Goal: Task Accomplishment & Management: Use online tool/utility

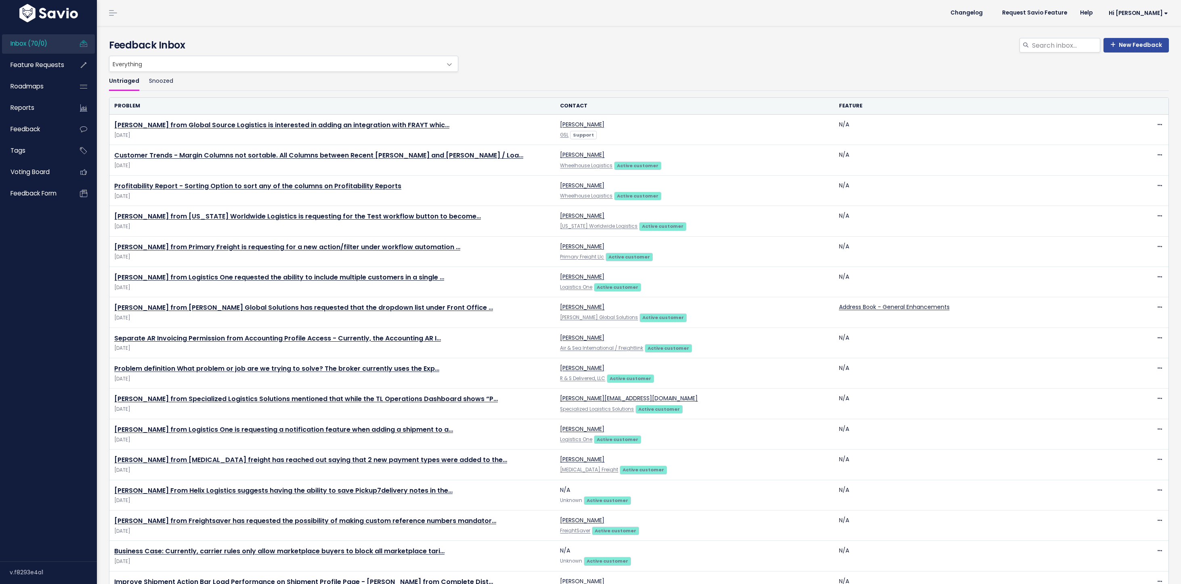
click at [138, 66] on span "Everything" at bounding box center [275, 63] width 332 height 15
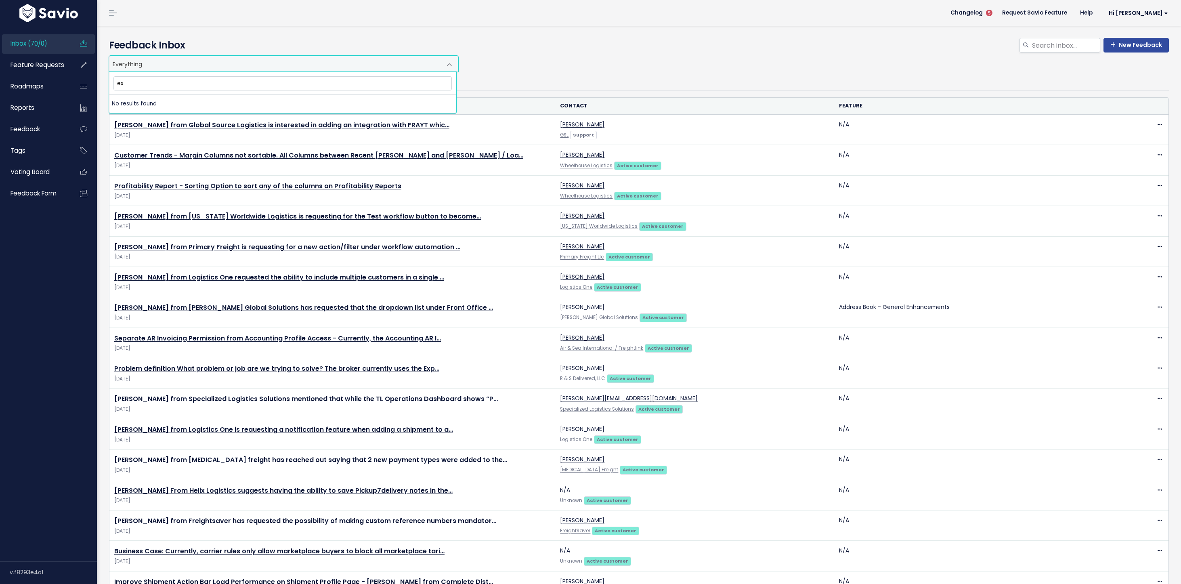
type input "e"
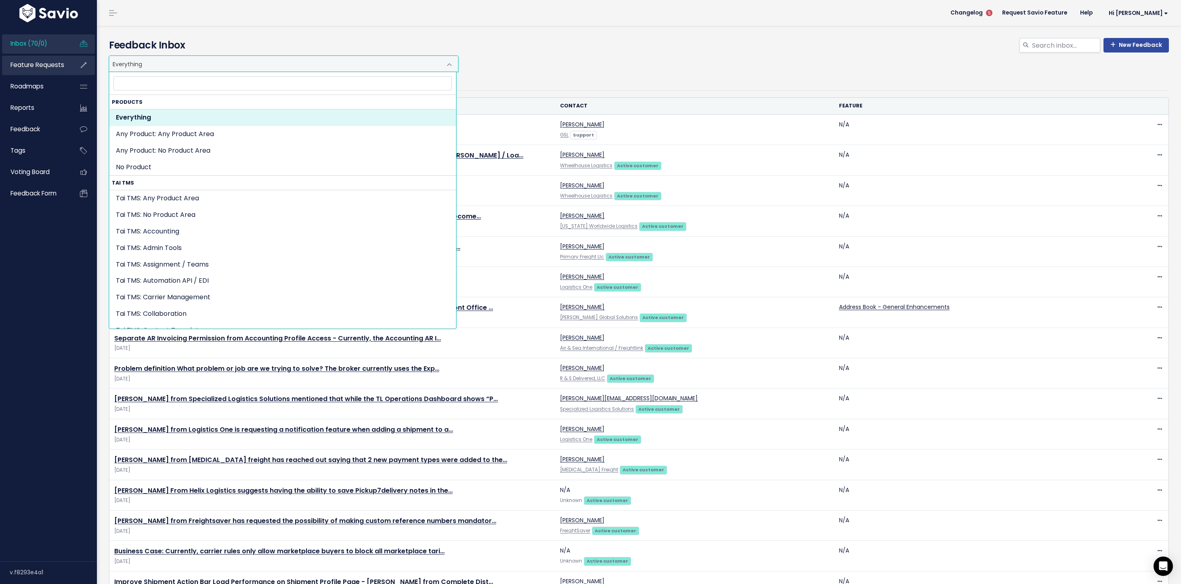
click at [28, 66] on span "Feature Requests" at bounding box center [37, 65] width 54 height 8
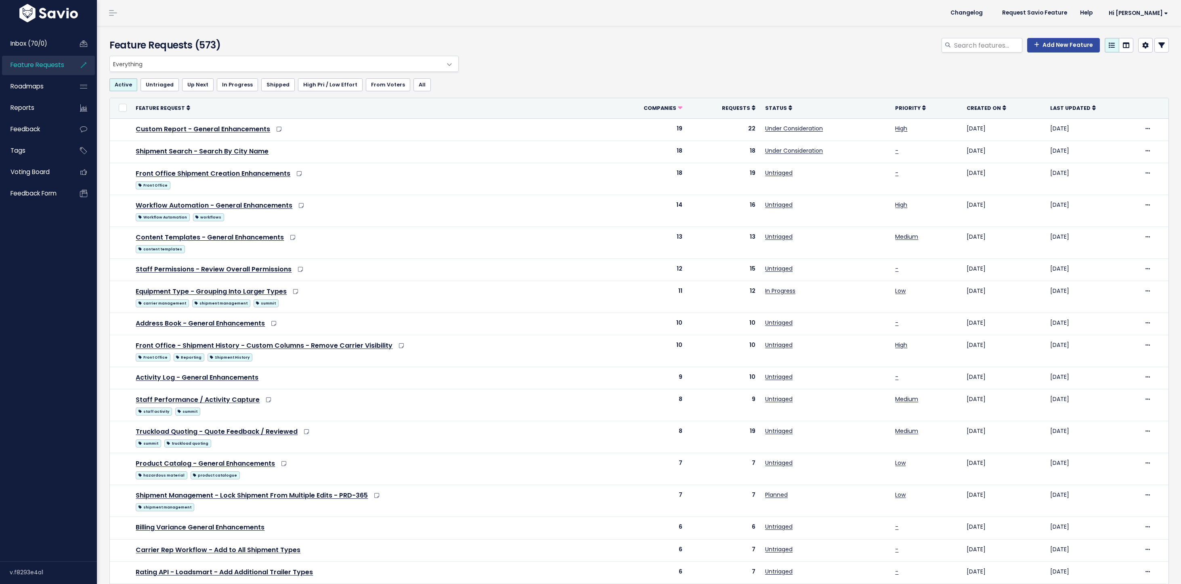
click at [160, 69] on span "Everything" at bounding box center [276, 63] width 332 height 15
click at [974, 44] on input "search" at bounding box center [987, 45] width 69 height 15
type input "expedite"
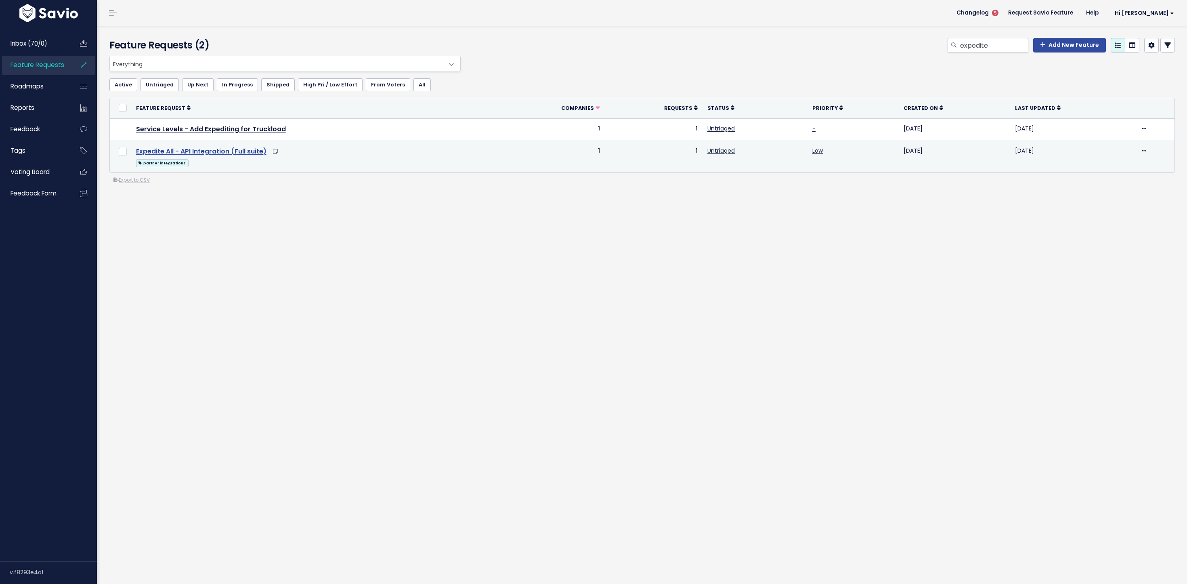
click at [241, 152] on link "Expedite All - API Integration (Full suite)" at bounding box center [201, 151] width 130 height 9
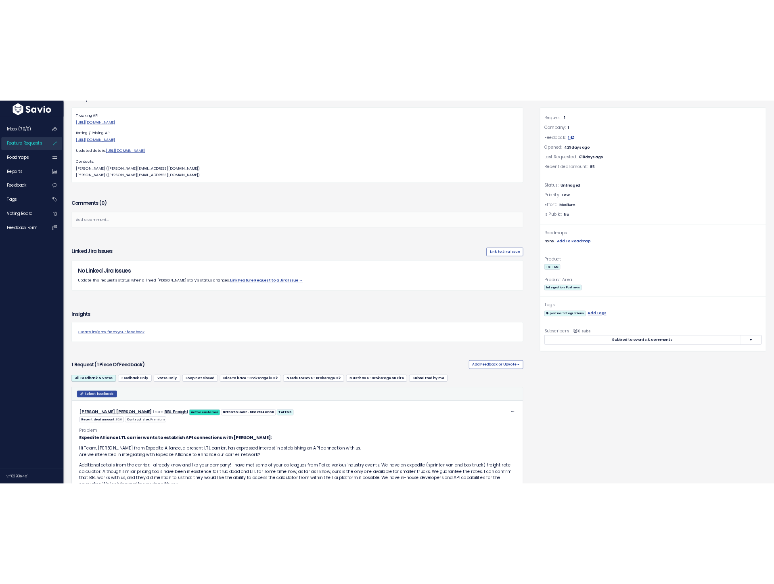
scroll to position [216, 0]
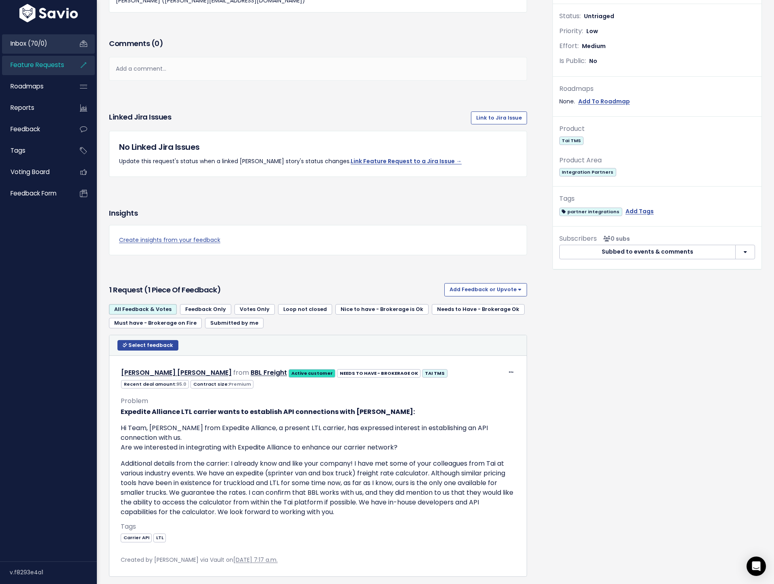
click at [39, 43] on span "Inbox (70/0)" at bounding box center [28, 43] width 37 height 8
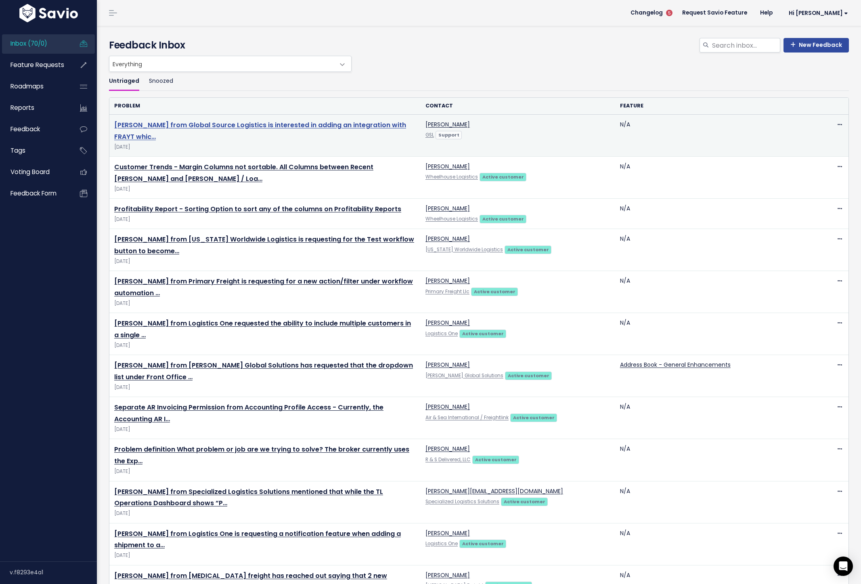
click at [196, 128] on link "Joanna Oliverio from Global Source Logistics is interested in adding an integra…" at bounding box center [260, 130] width 292 height 21
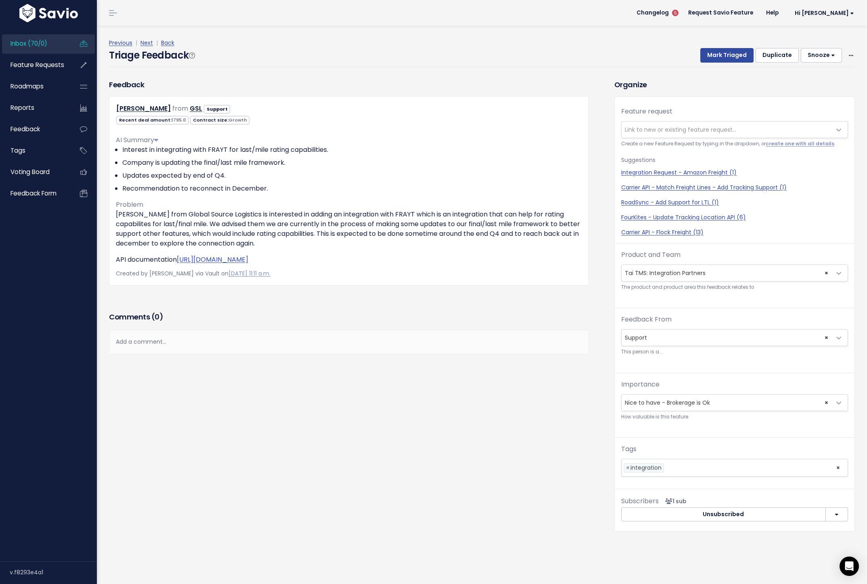
click at [648, 132] on span "Link to new or existing feature request..." at bounding box center [680, 130] width 111 height 8
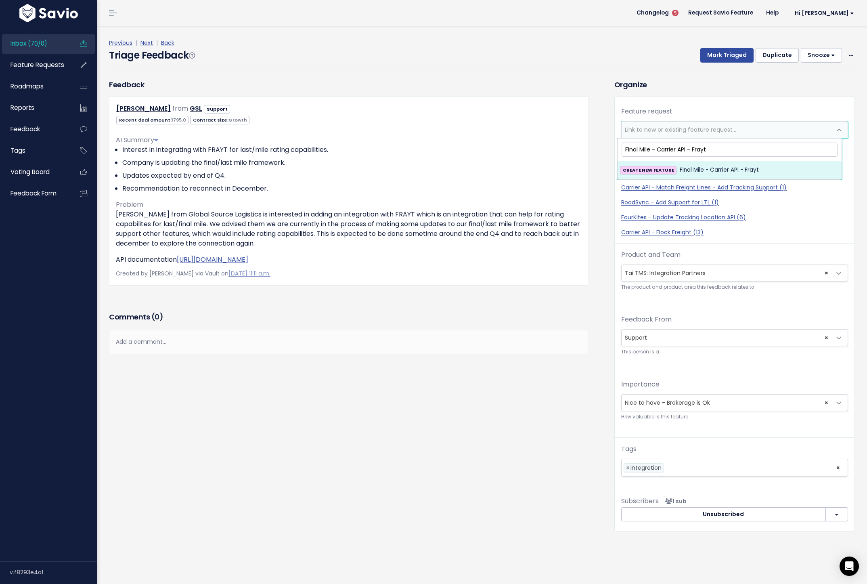
type input "Final Mile - Carrier API - Frayt"
click at [659, 172] on strong "CREATE NEW FEATURE" at bounding box center [648, 170] width 51 height 6
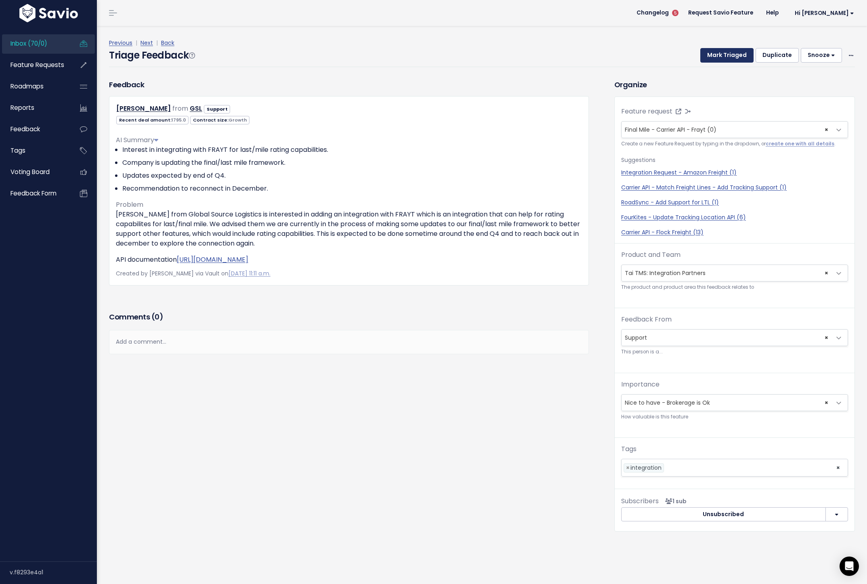
click at [717, 56] on button "Mark Triaged" at bounding box center [726, 55] width 53 height 15
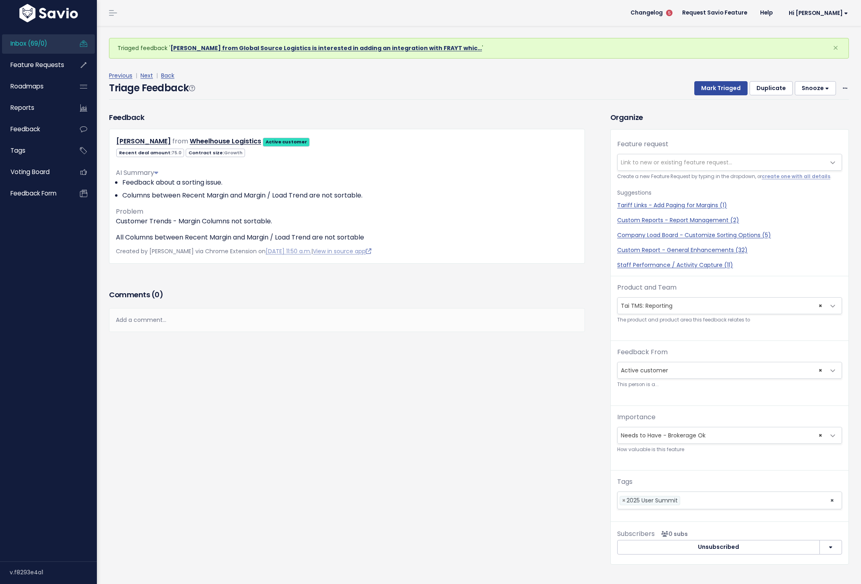
click at [285, 48] on link "[PERSON_NAME] from Global Source Logistics is interested in adding an integrati…" at bounding box center [326, 48] width 312 height 8
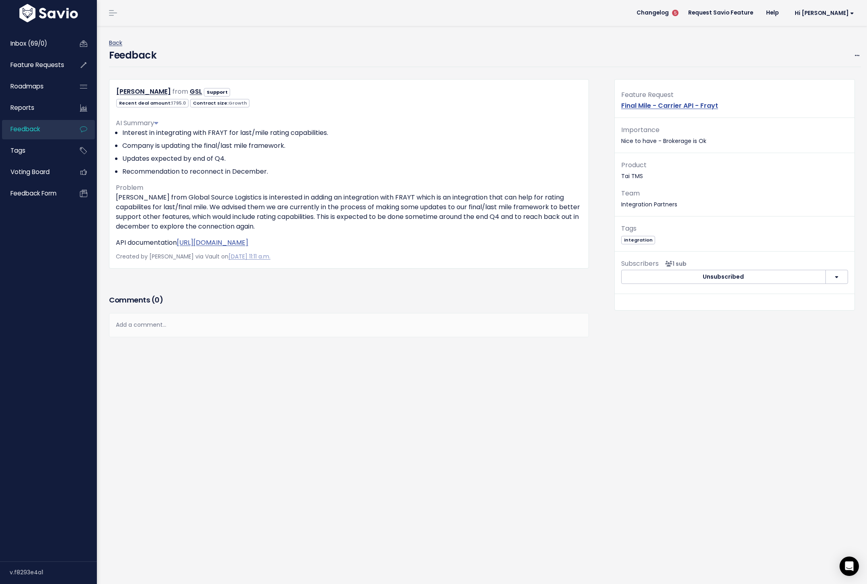
click at [119, 43] on link "Back" at bounding box center [115, 43] width 13 height 8
